Goal: Navigation & Orientation: Go to known website

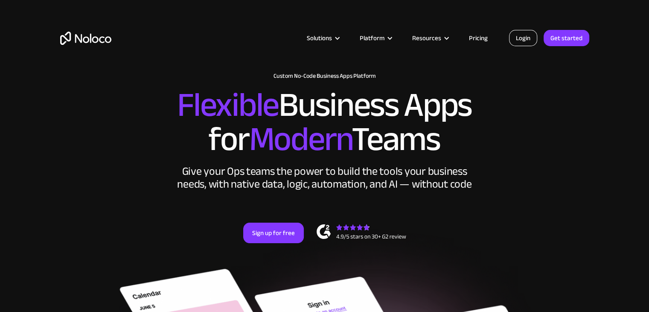
click at [520, 38] on link "Login" at bounding box center [523, 38] width 28 height 16
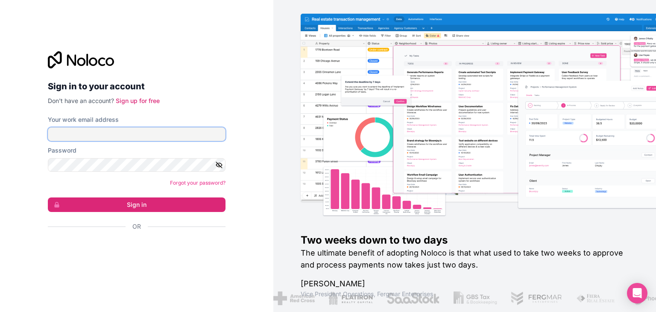
click at [187, 137] on input "Your work email address" at bounding box center [137, 134] width 178 height 14
type input "[EMAIL_ADDRESS][DOMAIN_NAME]"
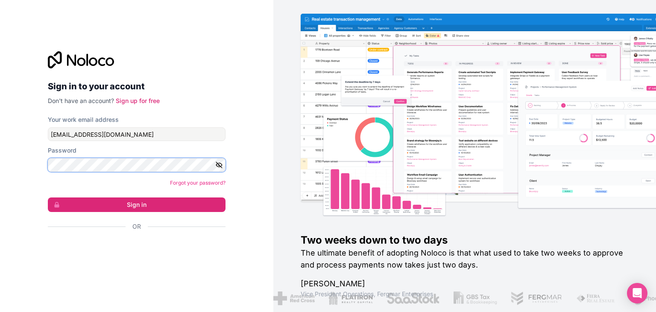
click at [48, 197] on button "Sign in" at bounding box center [137, 204] width 178 height 15
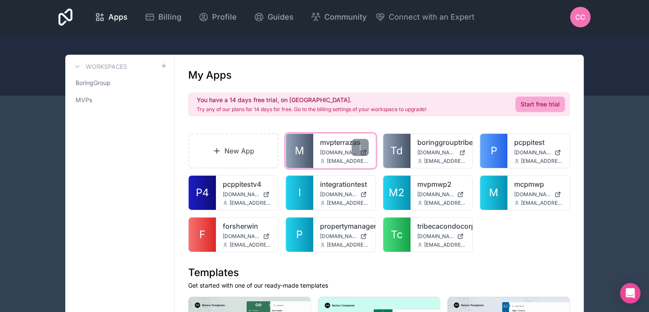
click at [312, 150] on link "M" at bounding box center [299, 151] width 27 height 34
